Goal: Task Accomplishment & Management: Manage account settings

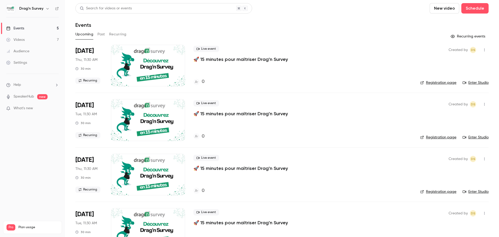
click at [41, 7] on h6 "Drag'n Survey" at bounding box center [31, 8] width 24 height 5
click at [44, 7] on button "button" at bounding box center [47, 8] width 6 height 6
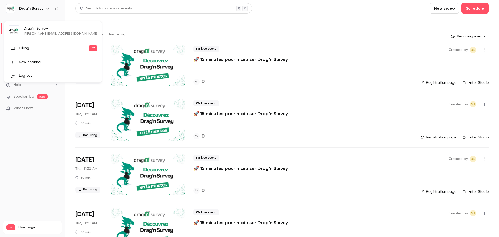
click at [48, 9] on div at bounding box center [249, 118] width 499 height 237
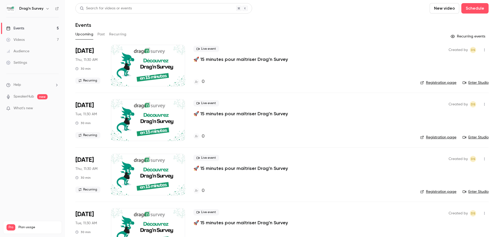
click at [45, 9] on icon "button" at bounding box center [47, 8] width 4 height 4
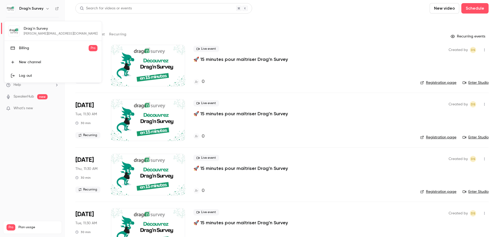
click at [32, 76] on div "Log out" at bounding box center [58, 75] width 78 height 5
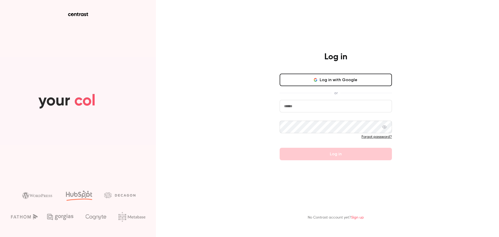
click at [332, 105] on input "email" at bounding box center [336, 106] width 112 height 12
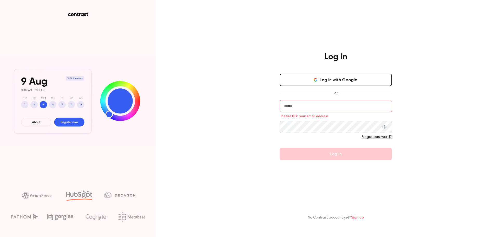
click at [251, 123] on div "Log in Log in with Google or Please fill in your email address Forgot password?…" at bounding box center [249, 118] width 499 height 237
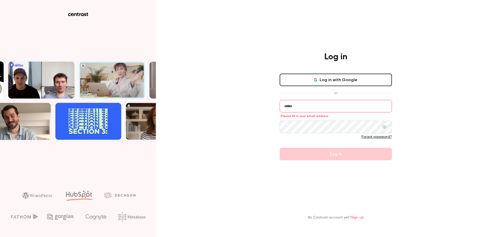
click at [330, 102] on input "email" at bounding box center [336, 106] width 112 height 12
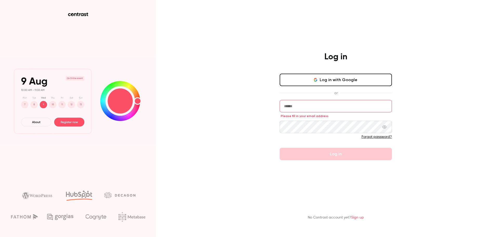
click at [329, 103] on input "email" at bounding box center [336, 106] width 112 height 12
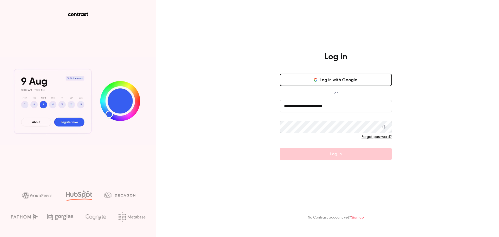
type input "**********"
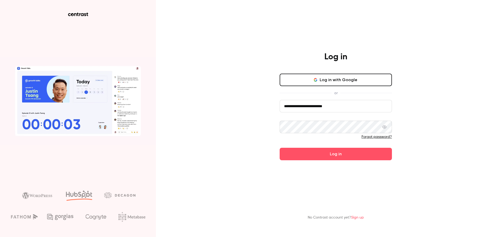
click at [280, 148] on button "Log in" at bounding box center [336, 154] width 112 height 12
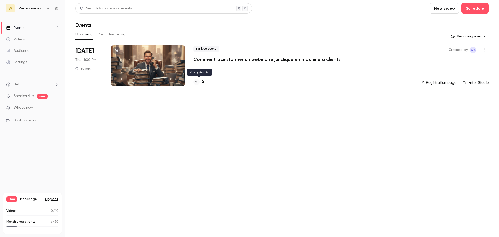
click at [203, 83] on h4 "6" at bounding box center [203, 81] width 3 height 7
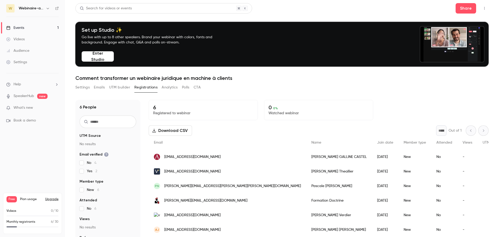
click at [23, 27] on div "Events" at bounding box center [15, 27] width 18 height 5
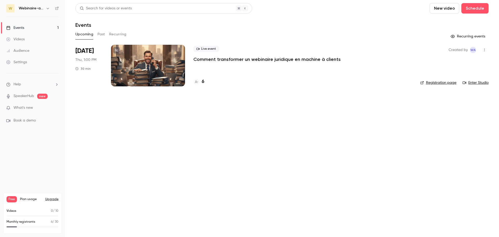
click at [19, 28] on div "Events" at bounding box center [15, 27] width 18 height 5
